Goal: Check status: Check status

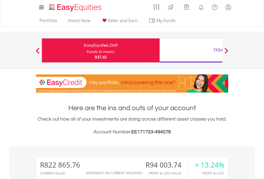
scroll to position [51, 84]
click at [87, 50] on div "Funds to invest:" at bounding box center [101, 51] width 28 height 5
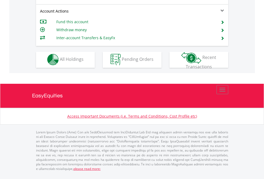
scroll to position [499, 0]
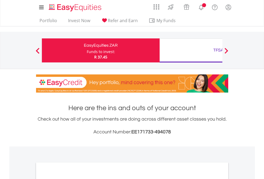
scroll to position [321, 0]
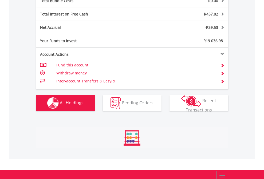
scroll to position [626, 0]
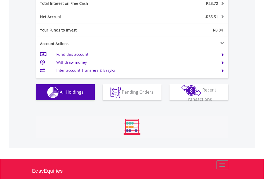
scroll to position [615, 0]
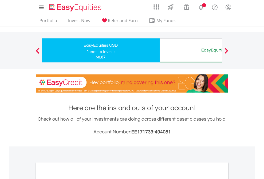
scroll to position [321, 0]
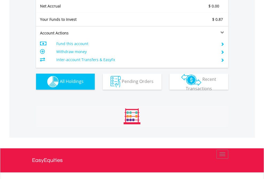
scroll to position [51, 84]
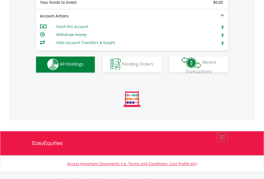
scroll to position [529, 0]
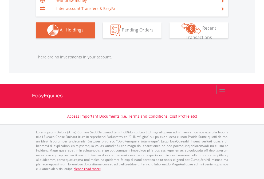
scroll to position [51, 84]
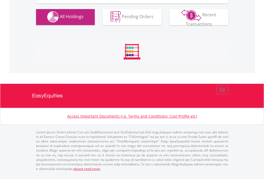
scroll to position [529, 0]
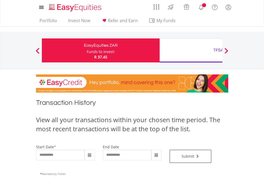
type input "**********"
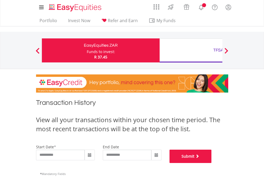
click at [212, 163] on button "Submit" at bounding box center [191, 156] width 42 height 13
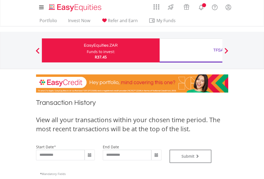
click at [191, 50] on div "TFSA" at bounding box center [218, 49] width 111 height 7
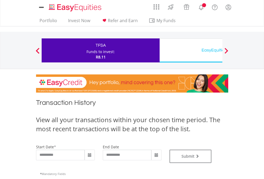
type input "**********"
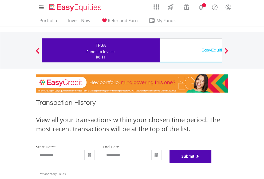
click at [212, 163] on button "Submit" at bounding box center [191, 156] width 42 height 13
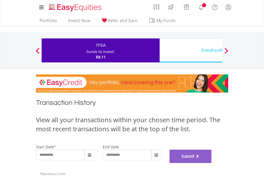
scroll to position [216, 0]
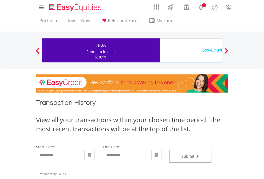
click at [191, 50] on div "EasyEquities USD" at bounding box center [218, 49] width 111 height 7
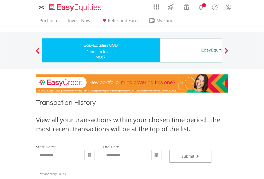
type input "**********"
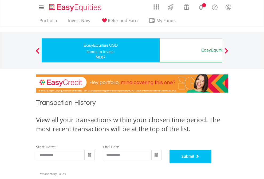
click at [212, 163] on button "Submit" at bounding box center [191, 156] width 42 height 13
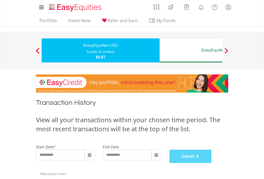
scroll to position [216, 0]
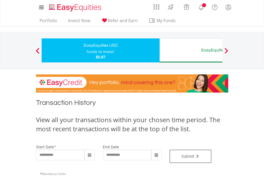
click at [191, 50] on div "EasyEquities AUD" at bounding box center [218, 49] width 111 height 7
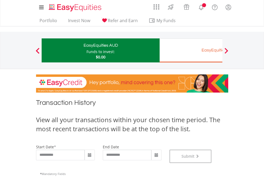
scroll to position [216, 0]
click at [191, 50] on div "EasyEquities EUR" at bounding box center [218, 49] width 111 height 7
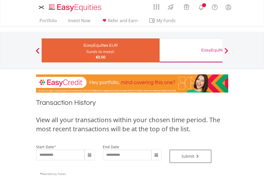
type input "**********"
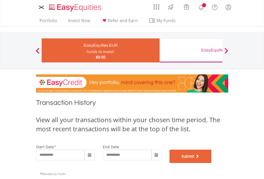
click at [212, 163] on button "Submit" at bounding box center [191, 156] width 42 height 13
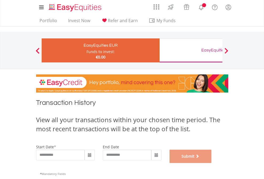
scroll to position [216, 0]
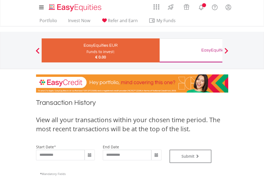
click at [191, 50] on div "EasyEquities GBP" at bounding box center [218, 49] width 111 height 7
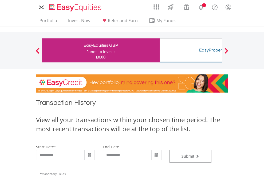
type input "**********"
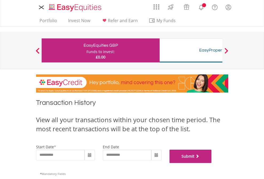
click at [212, 163] on button "Submit" at bounding box center [191, 156] width 42 height 13
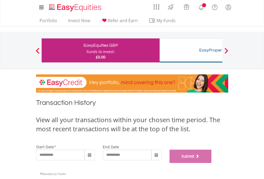
scroll to position [216, 0]
